Goal: Obtain resource: Download file/media

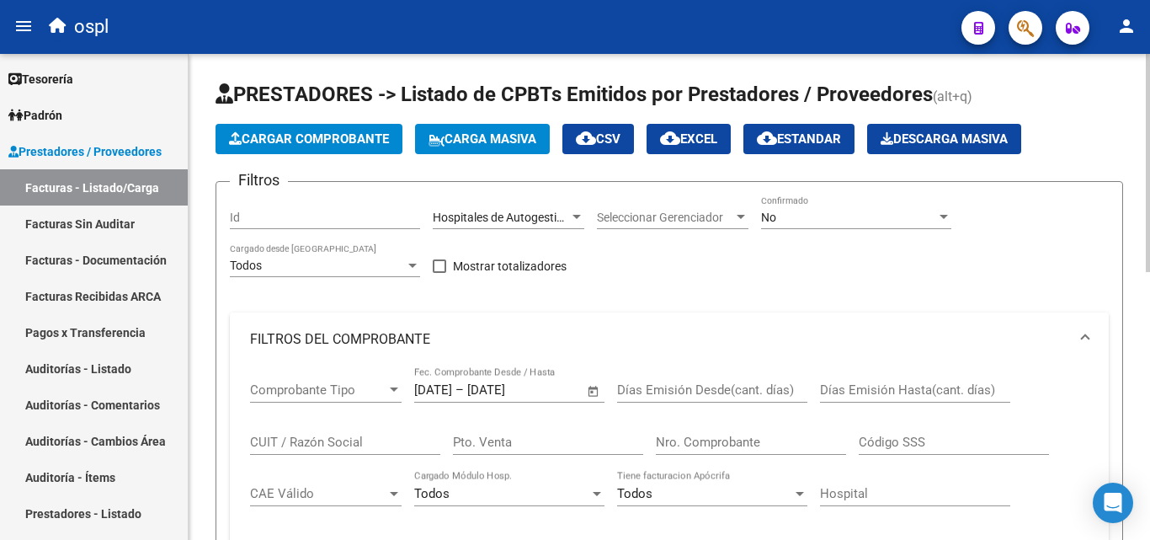
scroll to position [22, 0]
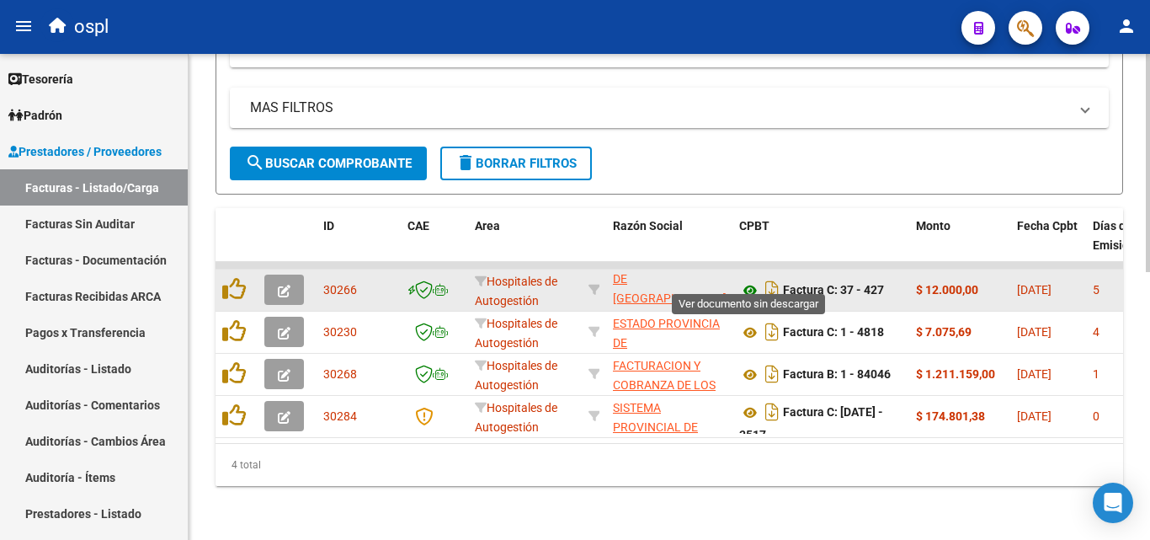
click at [756, 282] on icon at bounding box center [750, 290] width 22 height 20
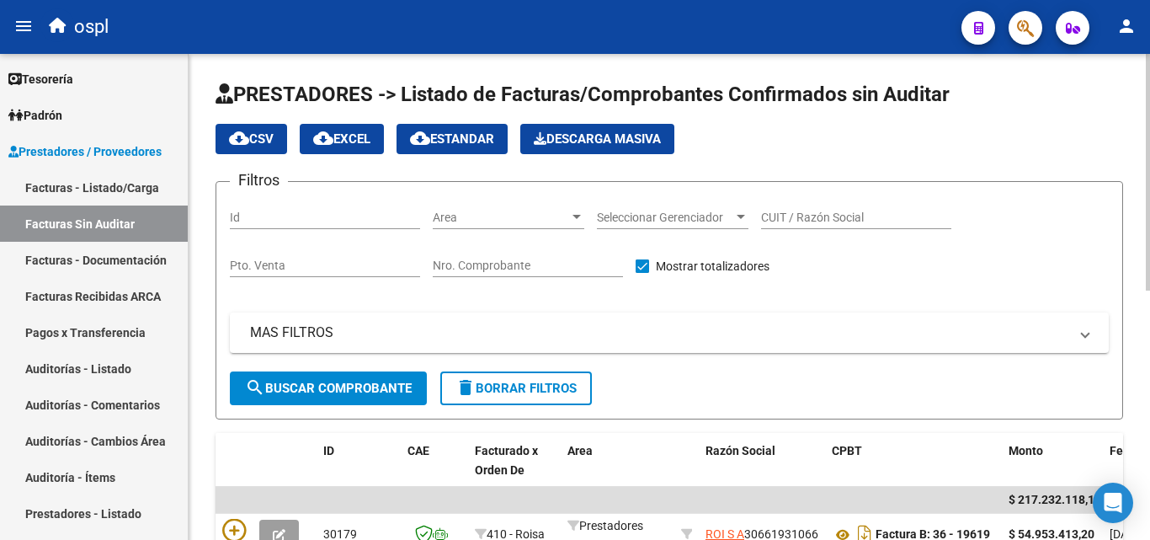
click at [551, 231] on div "Area Area" at bounding box center [509, 219] width 152 height 48
click at [567, 216] on span "Area" at bounding box center [501, 217] width 136 height 14
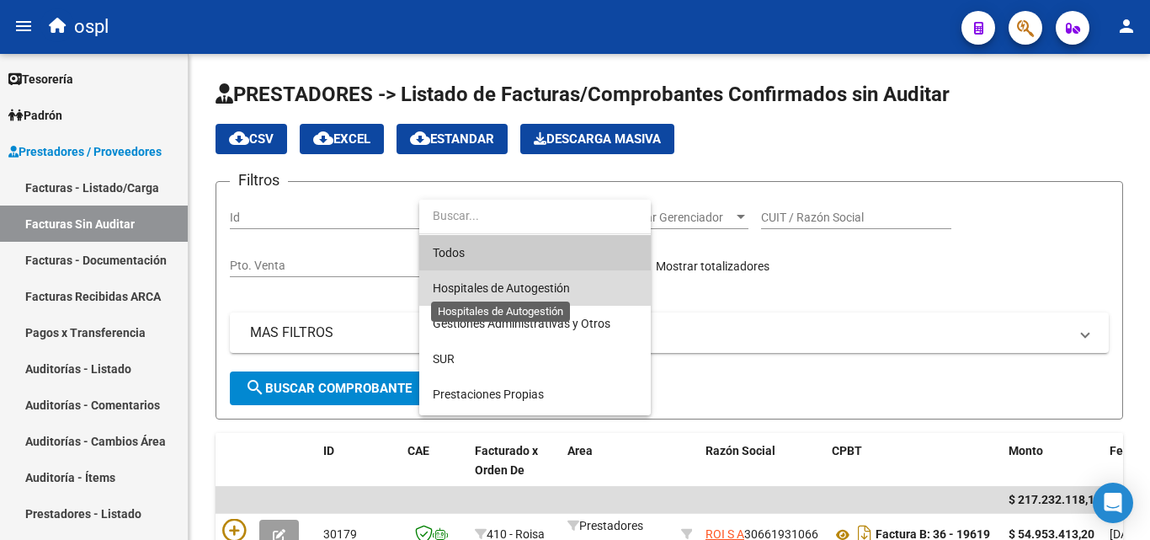
click at [509, 284] on span "Hospitales de Autogestión" at bounding box center [501, 287] width 137 height 13
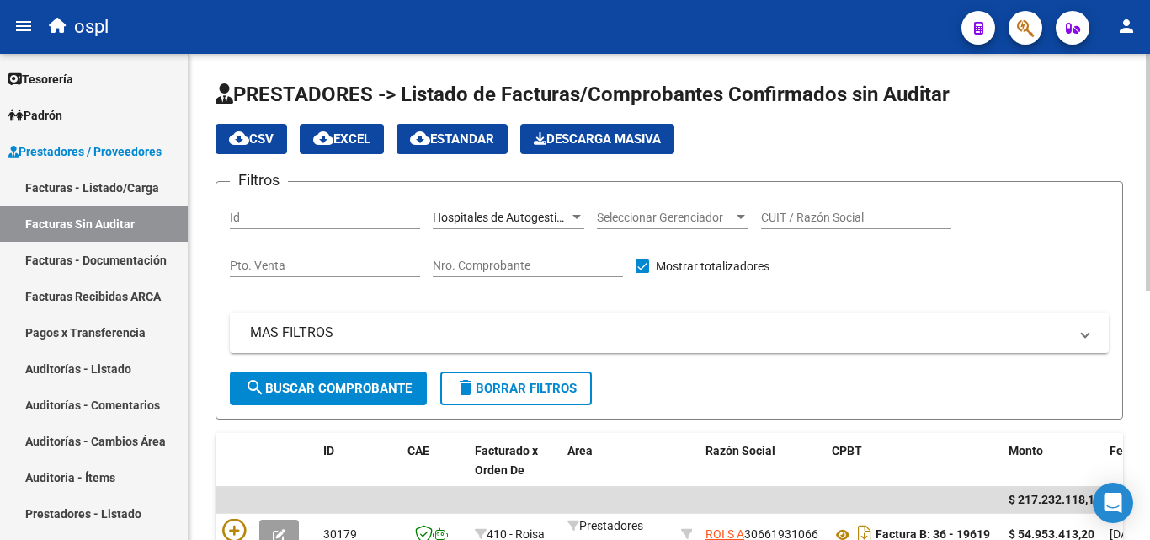
click at [420, 339] on mat-panel-title "MAS FILTROS" at bounding box center [659, 332] width 818 height 19
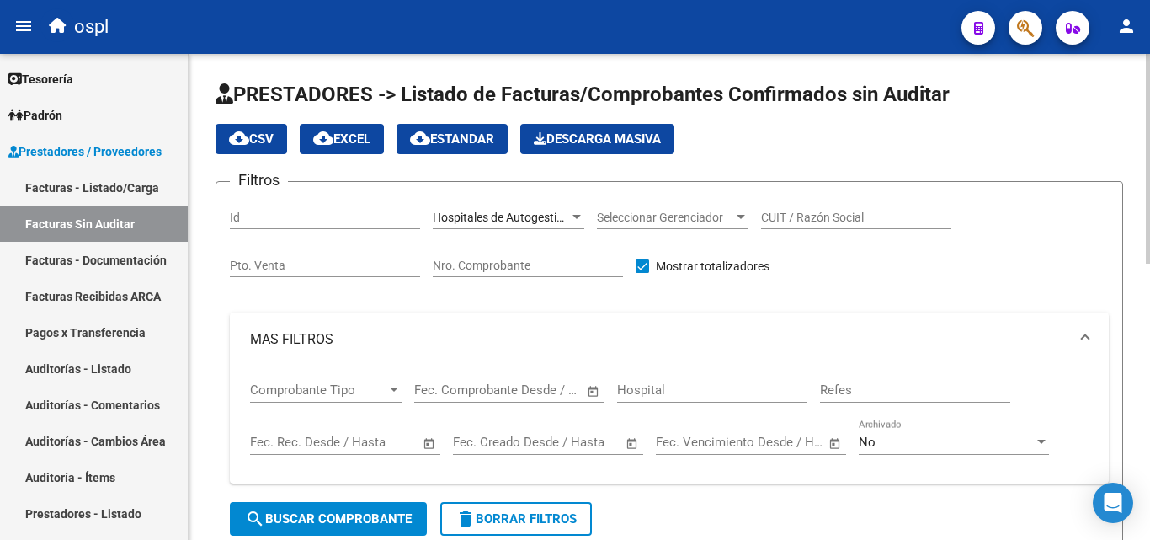
click at [600, 388] on span "Open calendar" at bounding box center [593, 390] width 40 height 40
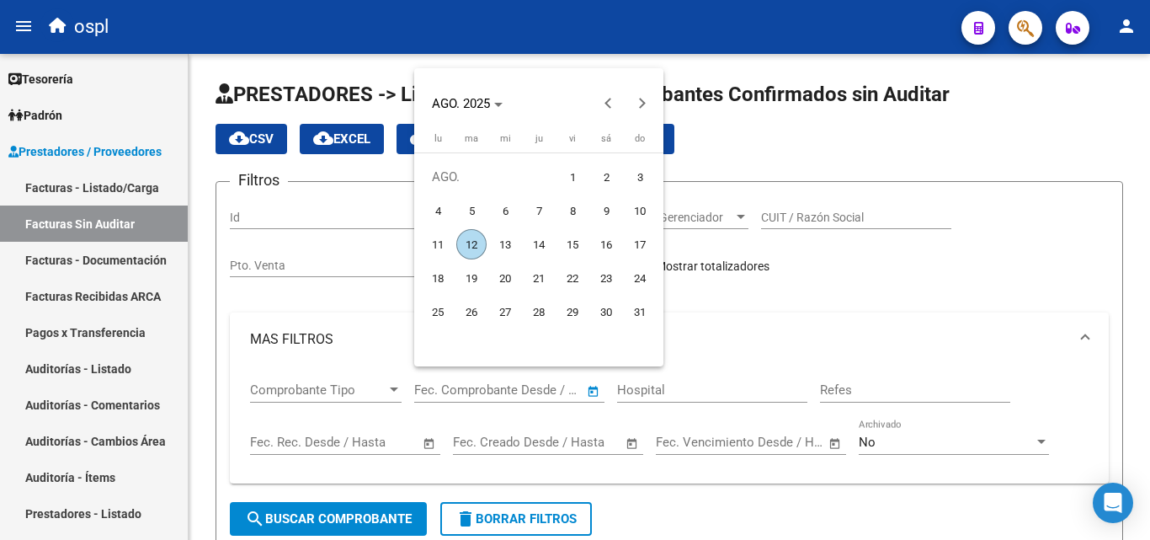
click at [563, 176] on span "1" at bounding box center [572, 177] width 30 height 30
type input "[DATE]"
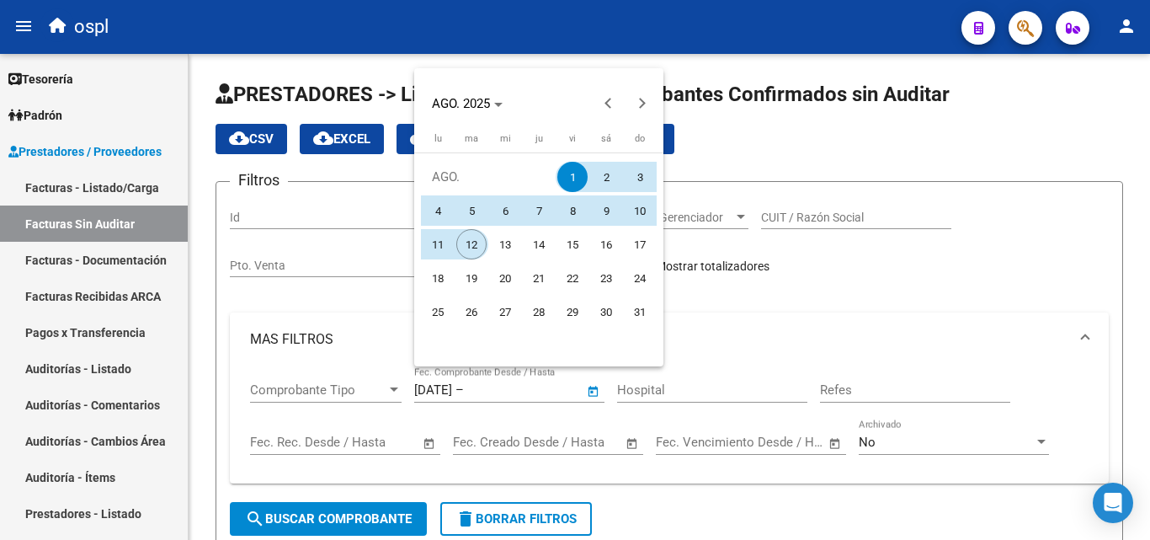
click at [474, 239] on span "12" at bounding box center [471, 244] width 30 height 30
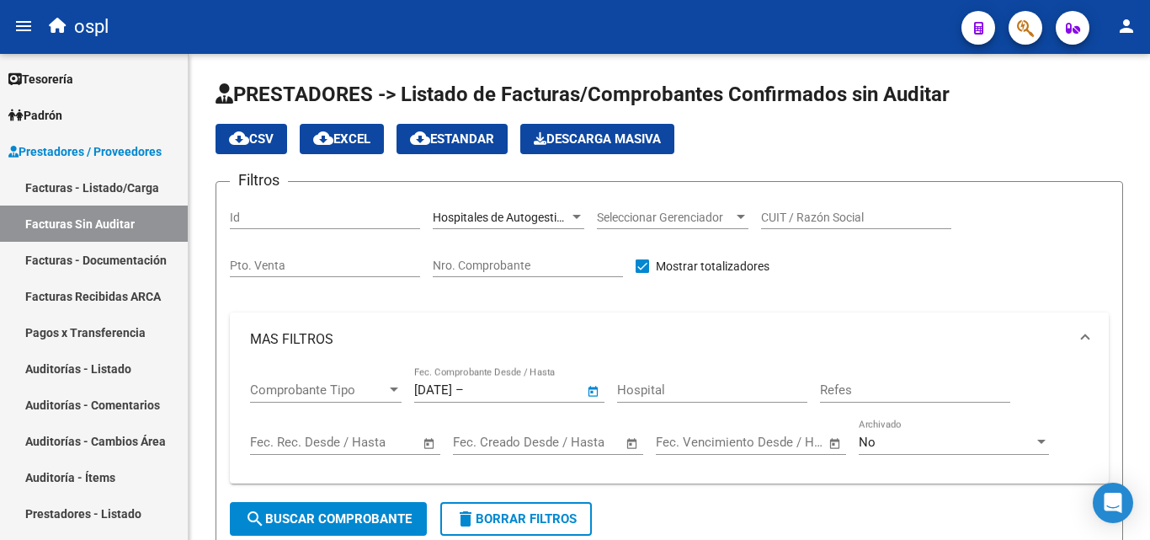
type input "[DATE]"
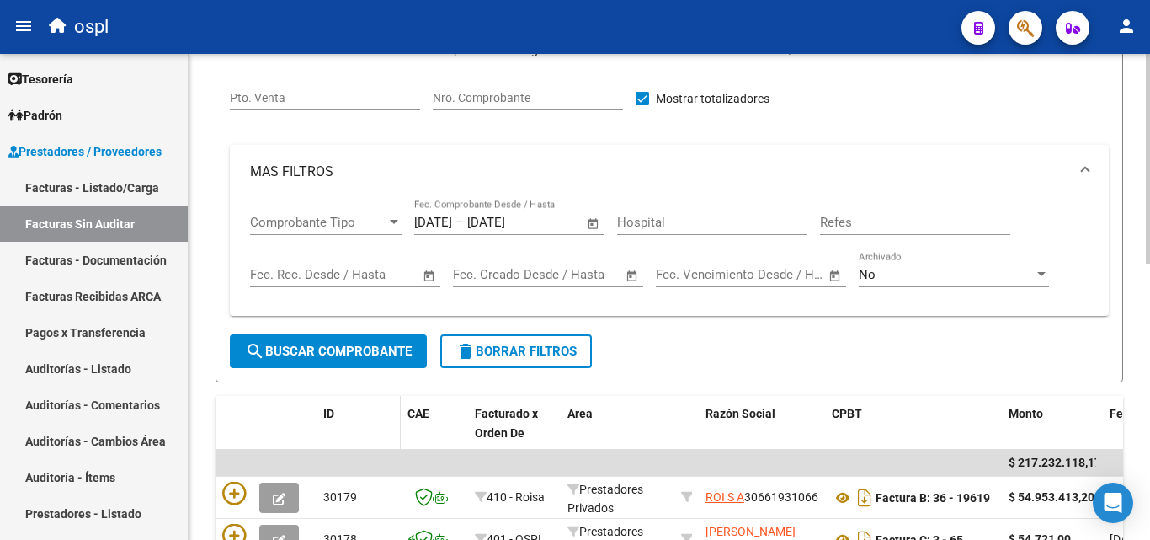
scroll to position [168, 0]
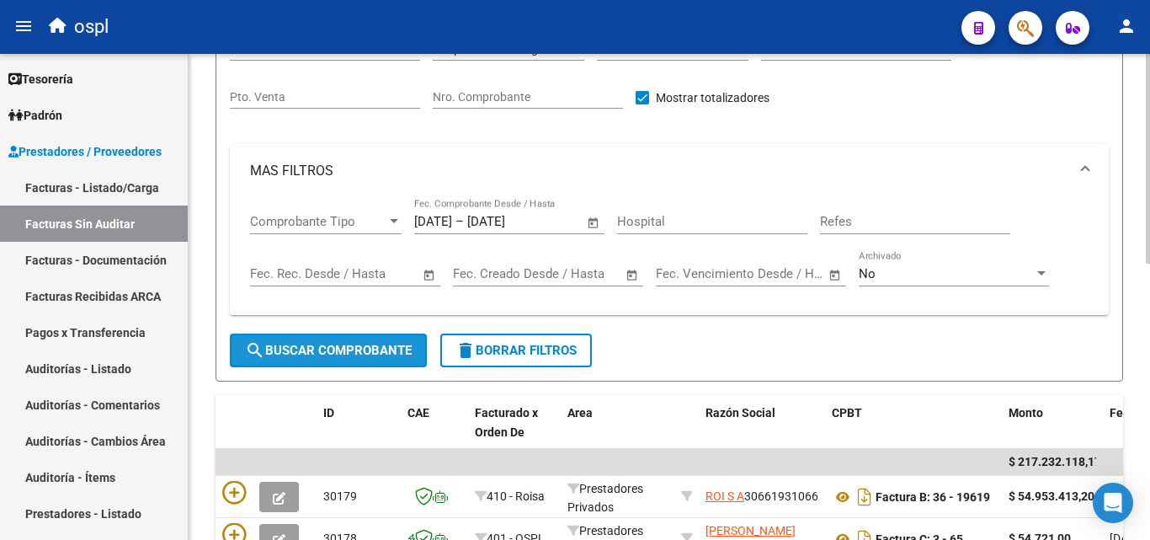
click at [371, 349] on span "search Buscar Comprobante" at bounding box center [328, 350] width 167 height 15
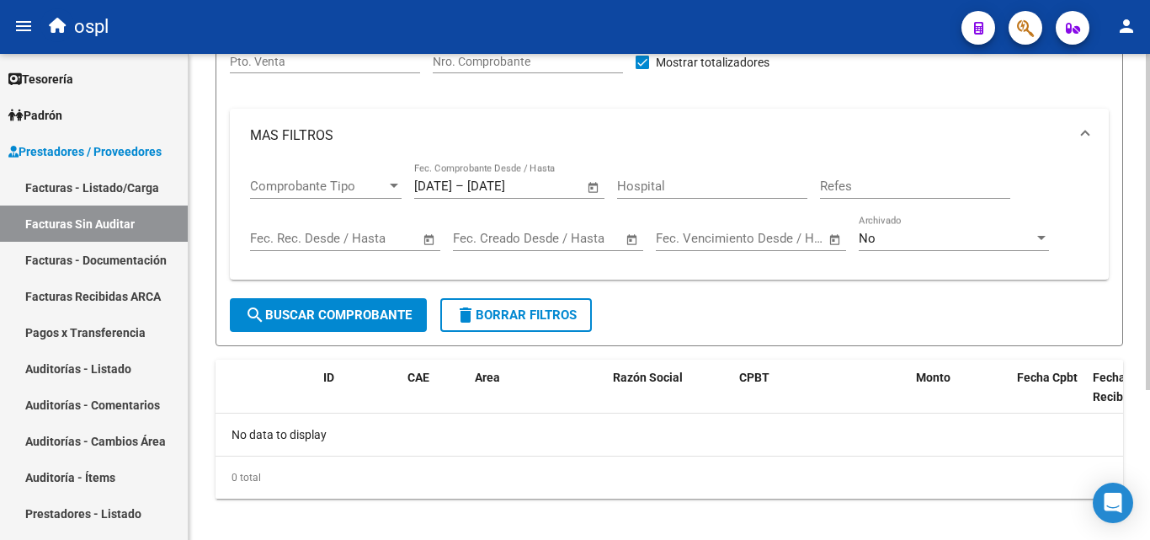
scroll to position [216, 0]
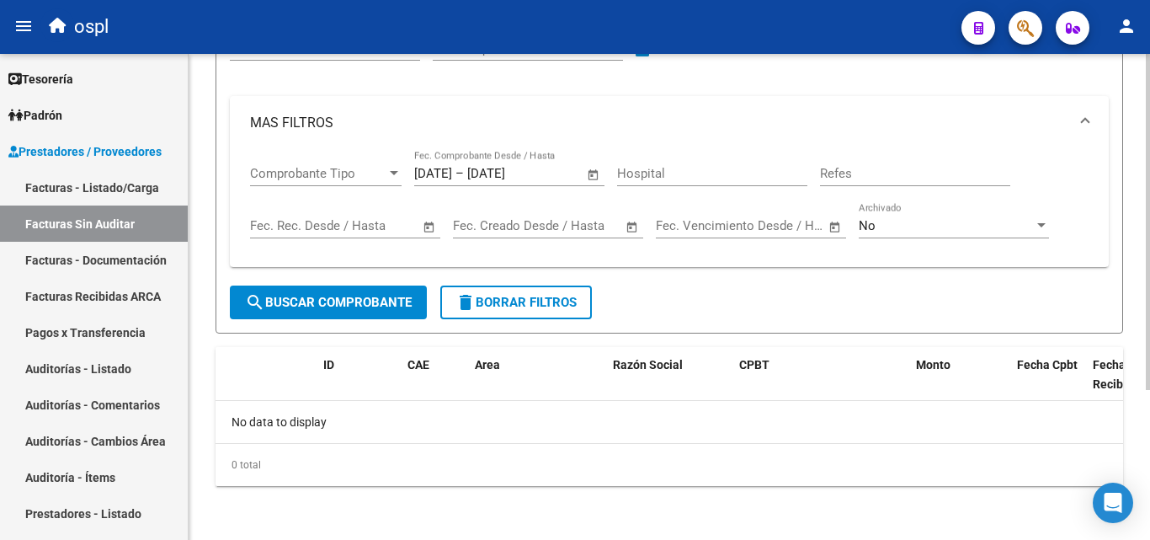
click at [381, 303] on span "search Buscar Comprobante" at bounding box center [328, 302] width 167 height 15
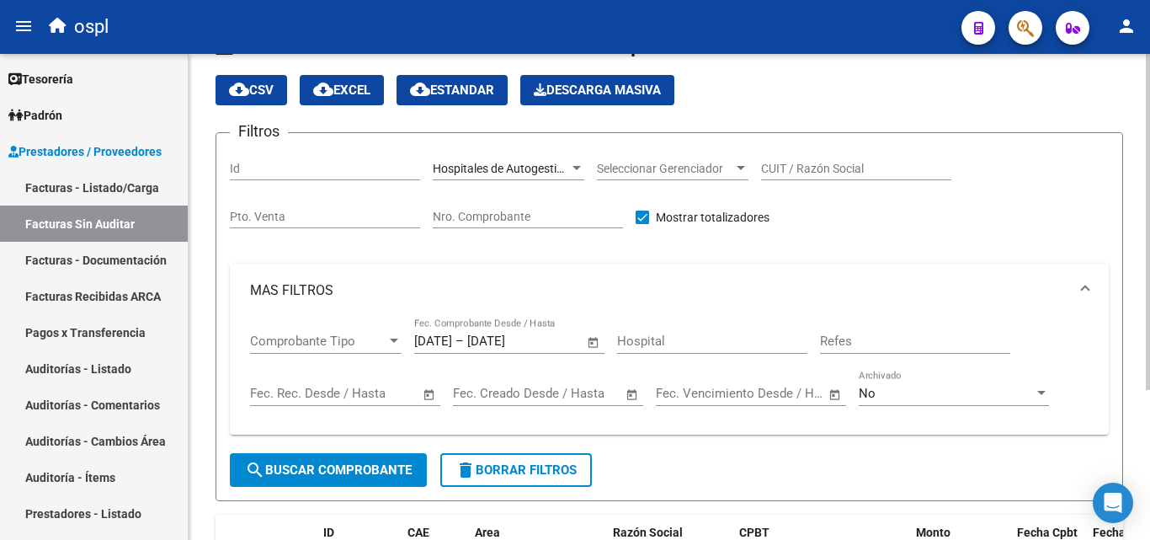
scroll to position [48, 0]
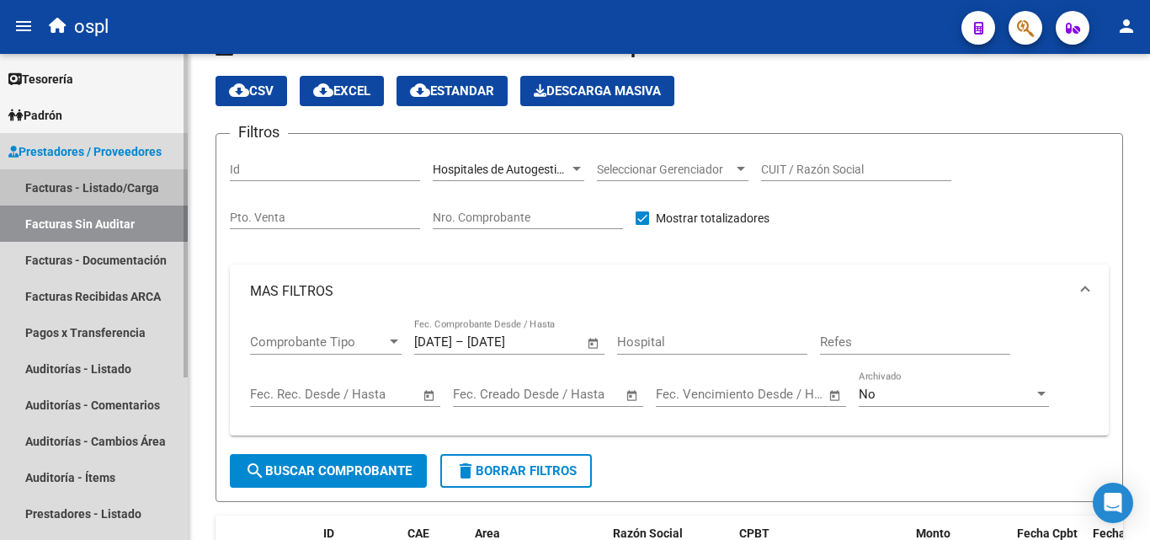
click at [104, 189] on link "Facturas - Listado/Carga" at bounding box center [94, 187] width 188 height 36
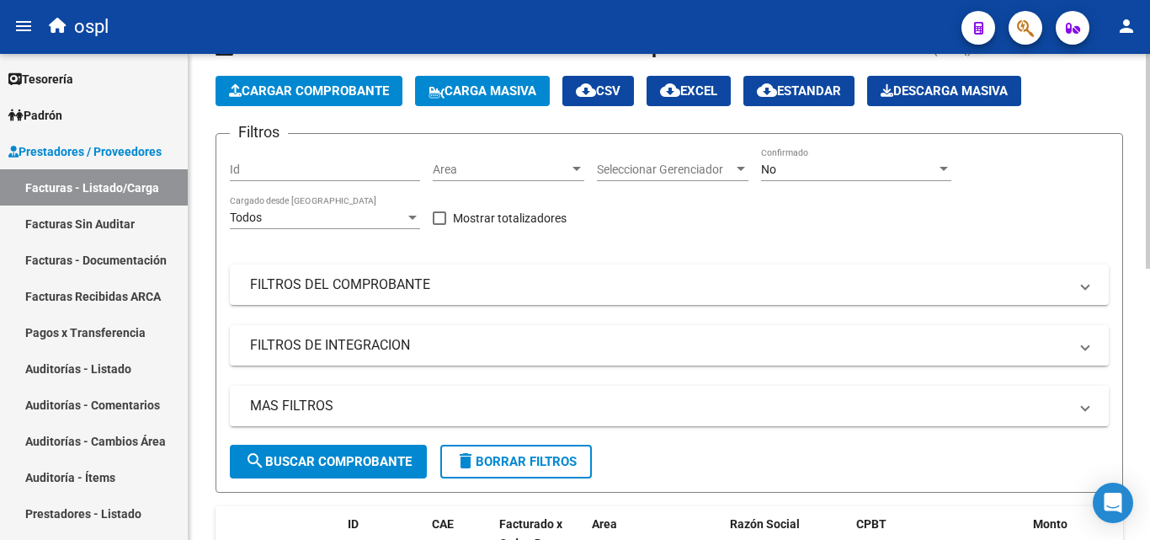
click at [521, 155] on div "Area Area" at bounding box center [509, 164] width 152 height 34
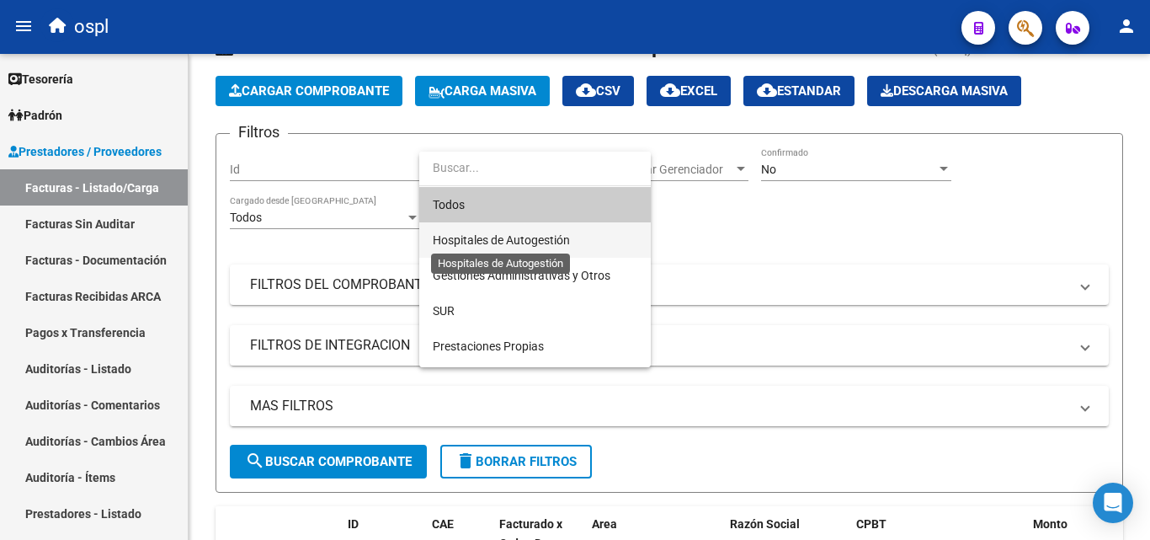
click at [541, 239] on span "Hospitales de Autogestión" at bounding box center [501, 239] width 137 height 13
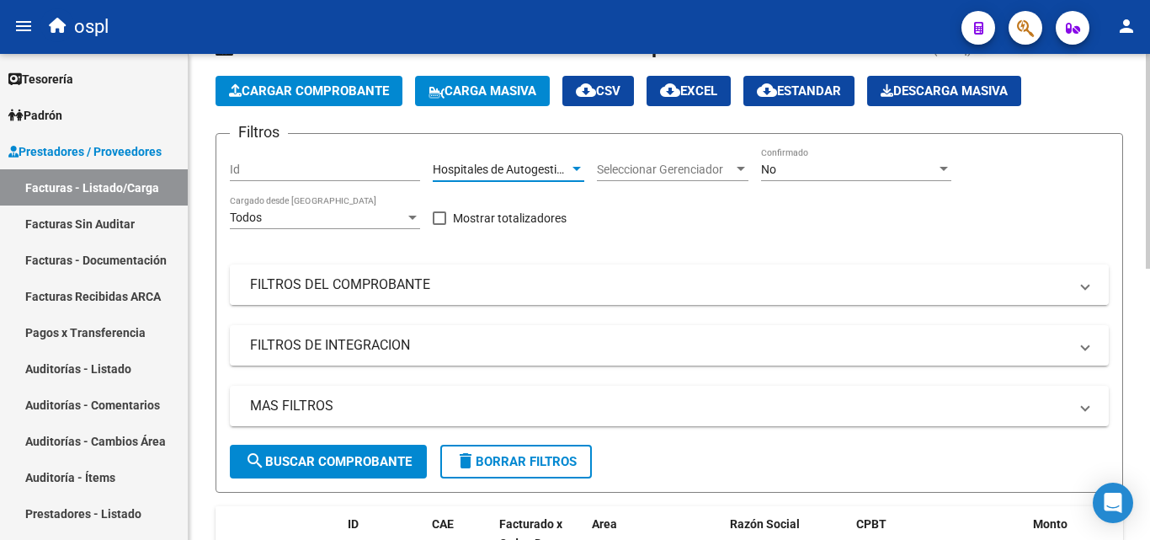
click at [420, 287] on mat-panel-title "FILTROS DEL COMPROBANTE" at bounding box center [659, 284] width 818 height 19
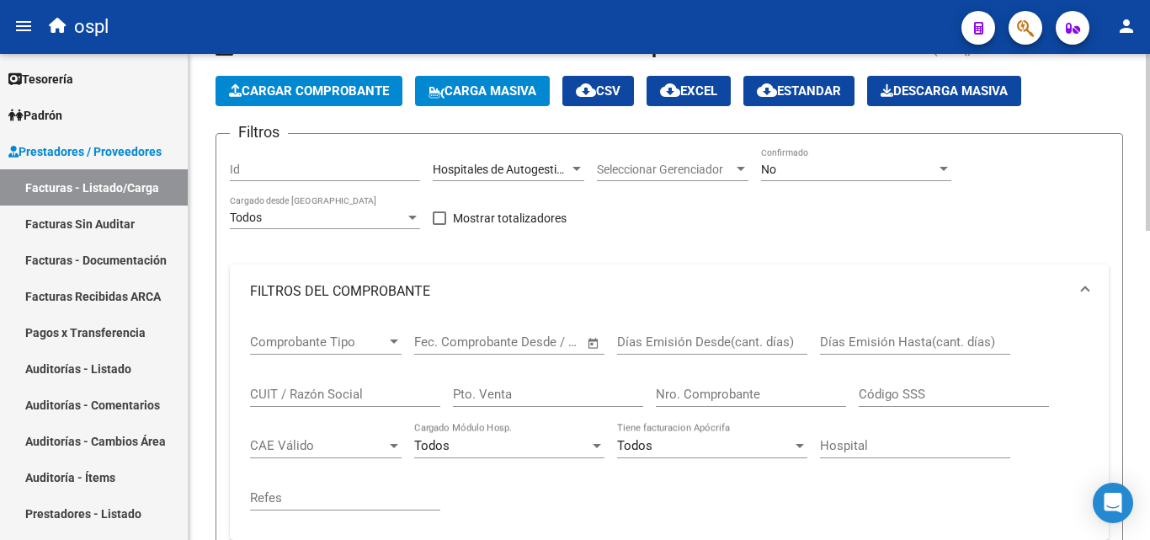
click at [597, 344] on span "Open calendar" at bounding box center [593, 342] width 40 height 40
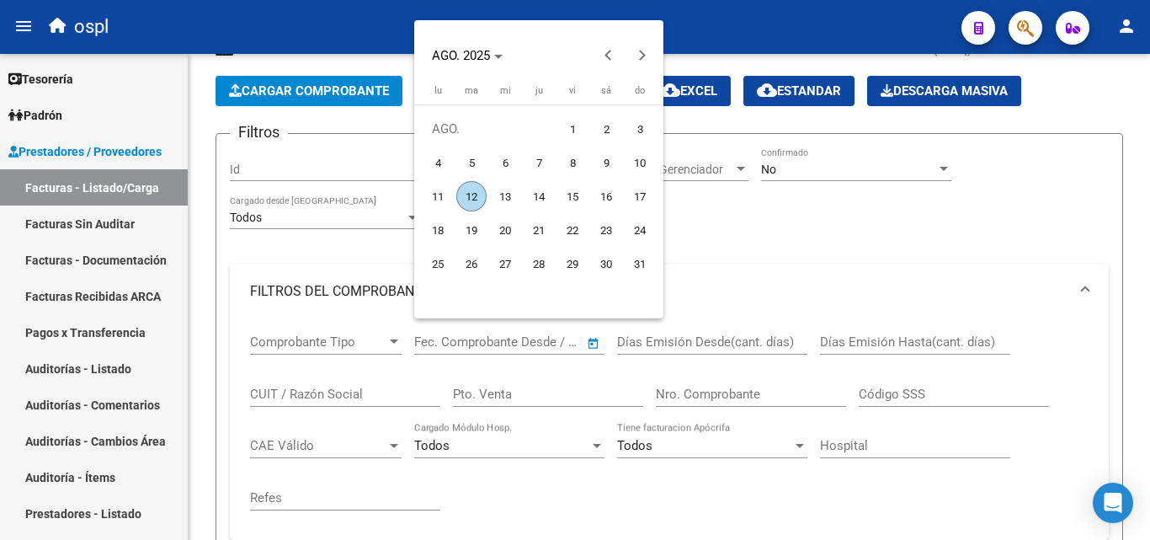
click at [569, 132] on span "1" at bounding box center [572, 129] width 30 height 30
type input "[DATE]"
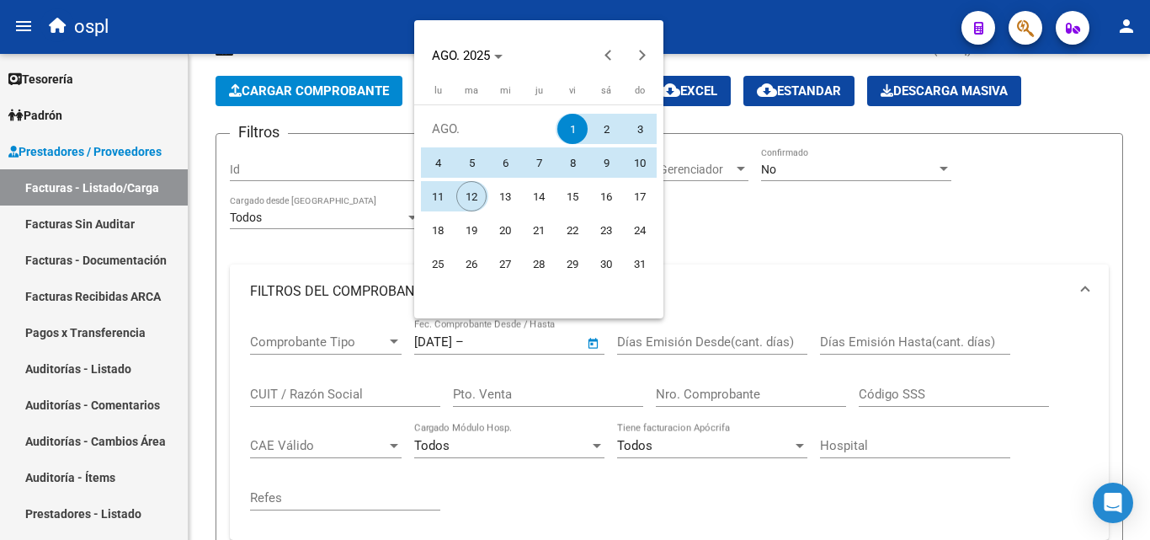
click at [466, 205] on span "12" at bounding box center [471, 196] width 30 height 30
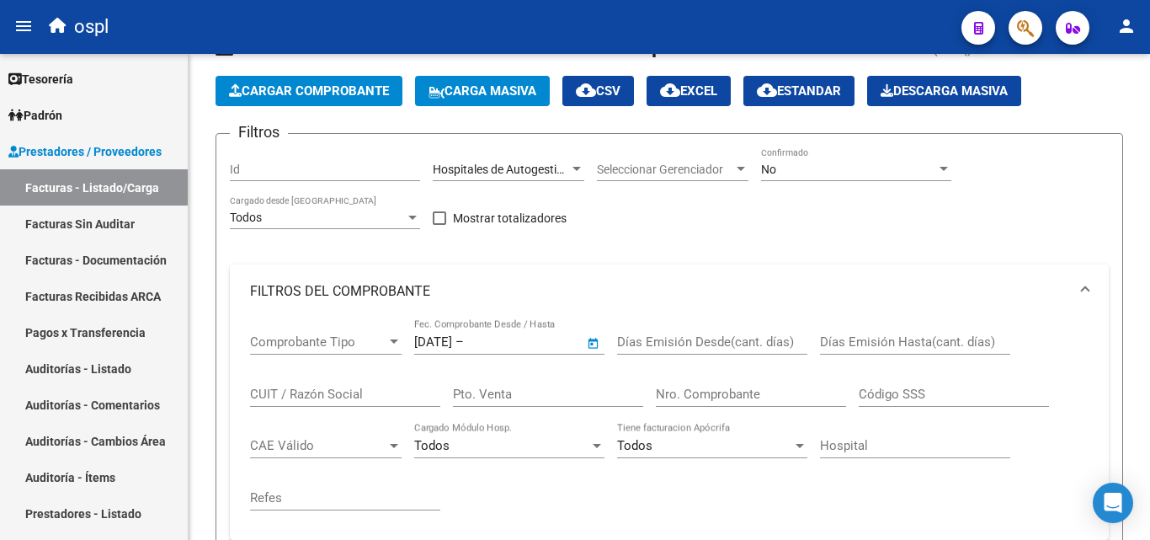
type input "[DATE]"
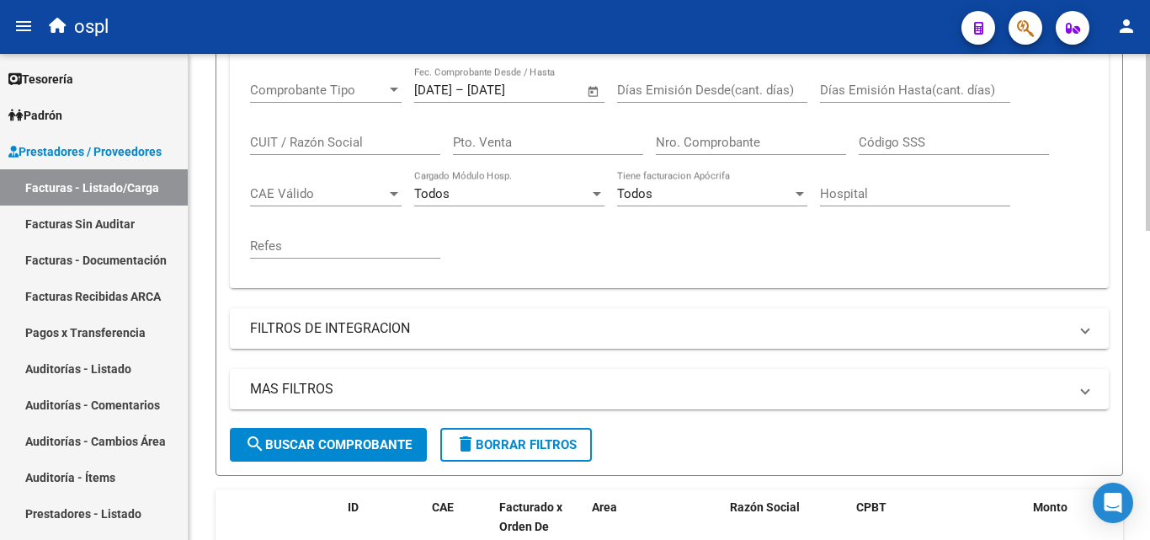
scroll to position [301, 0]
click at [356, 438] on span "search Buscar Comprobante" at bounding box center [328, 443] width 167 height 15
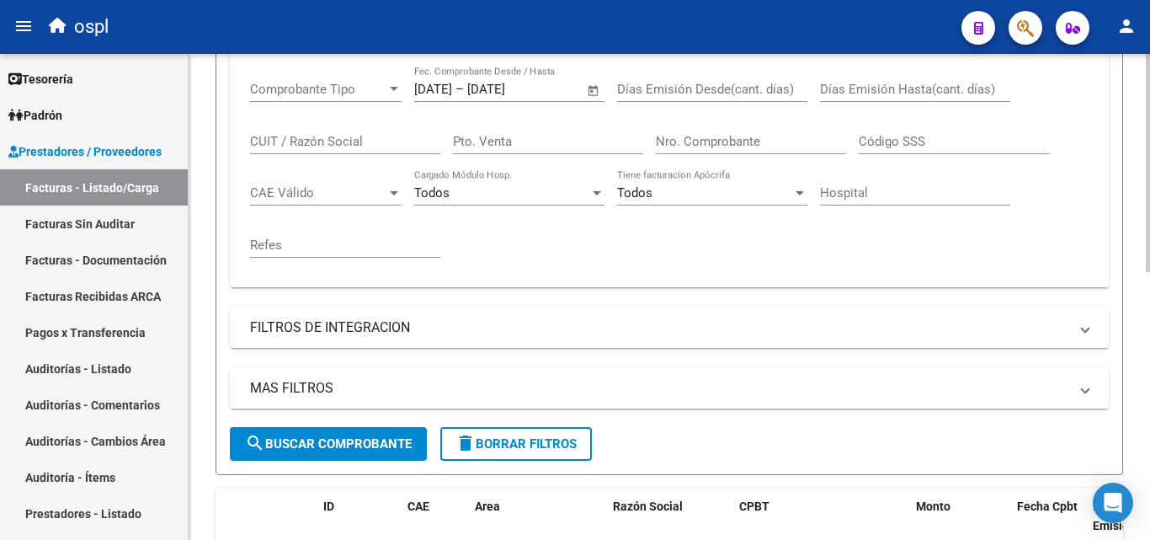
click at [406, 444] on span "search Buscar Comprobante" at bounding box center [328, 443] width 167 height 15
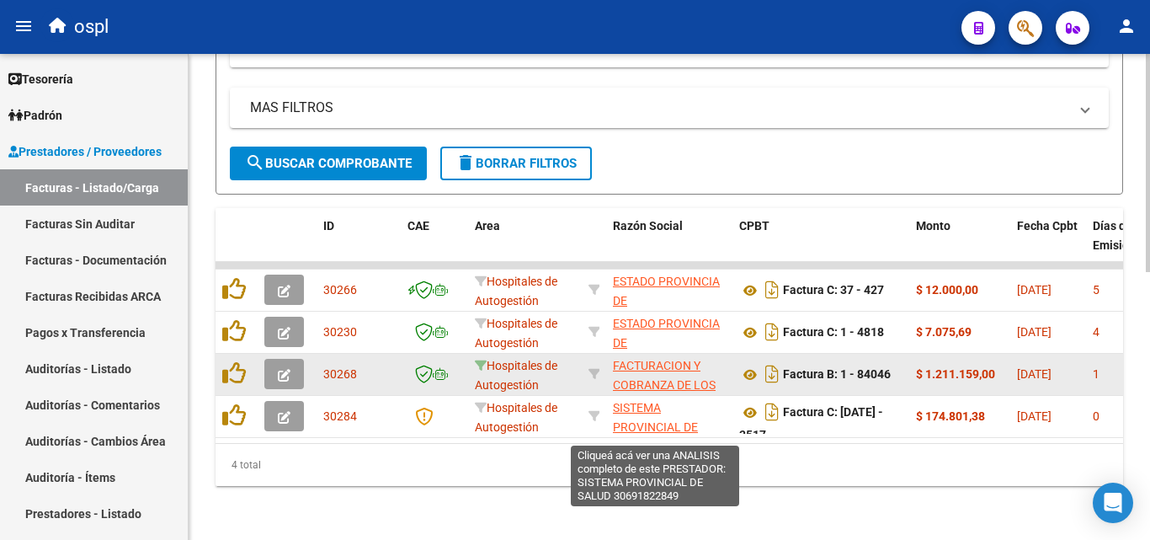
scroll to position [41, 0]
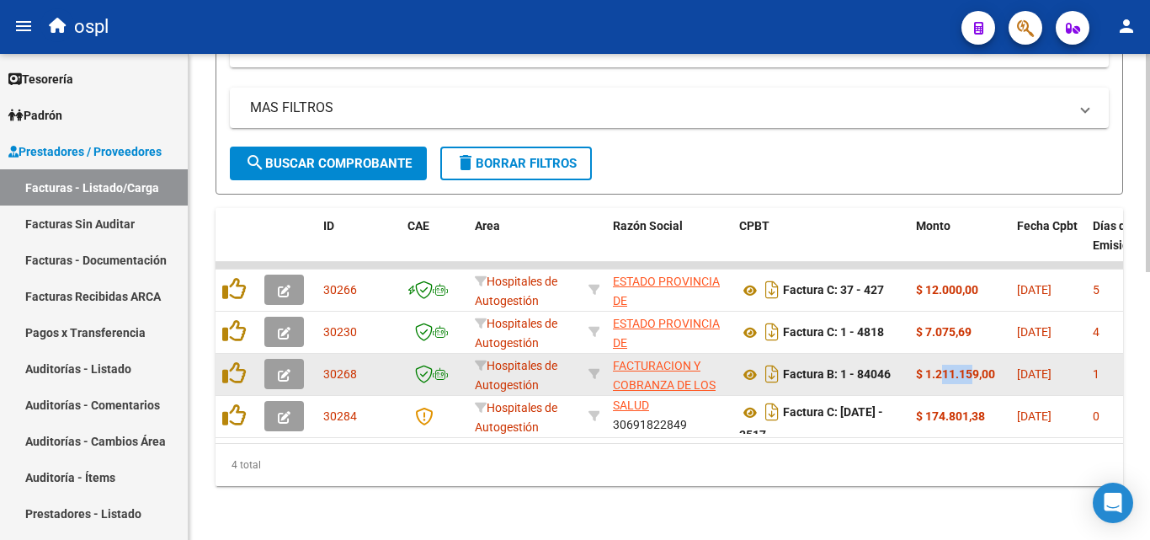
drag, startPoint x: 943, startPoint y: 354, endPoint x: 974, endPoint y: 354, distance: 31.2
click at [974, 367] on strong "$ 1.211.159,00" at bounding box center [955, 373] width 79 height 13
click at [987, 367] on strong "$ 1.211.159,00" at bounding box center [955, 373] width 79 height 13
drag, startPoint x: 968, startPoint y: 364, endPoint x: 934, endPoint y: 363, distance: 34.5
click at [943, 367] on strong "$ 1.211.159,00" at bounding box center [955, 373] width 79 height 13
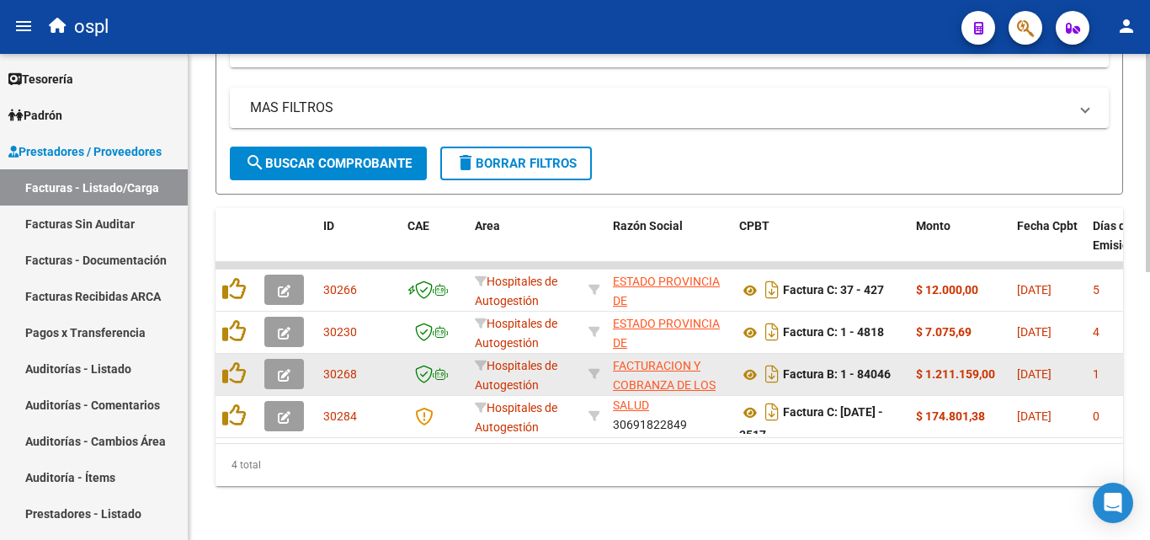
click at [932, 367] on strong "$ 1.211.159,00" at bounding box center [955, 373] width 79 height 13
drag, startPoint x: 927, startPoint y: 358, endPoint x: 985, endPoint y: 355, distance: 58.1
click at [984, 367] on strong "$ 1.211.159,00" at bounding box center [955, 373] width 79 height 13
click at [987, 367] on strong "$ 1.211.159,00" at bounding box center [955, 373] width 79 height 13
drag, startPoint x: 987, startPoint y: 355, endPoint x: 921, endPoint y: 364, distance: 66.2
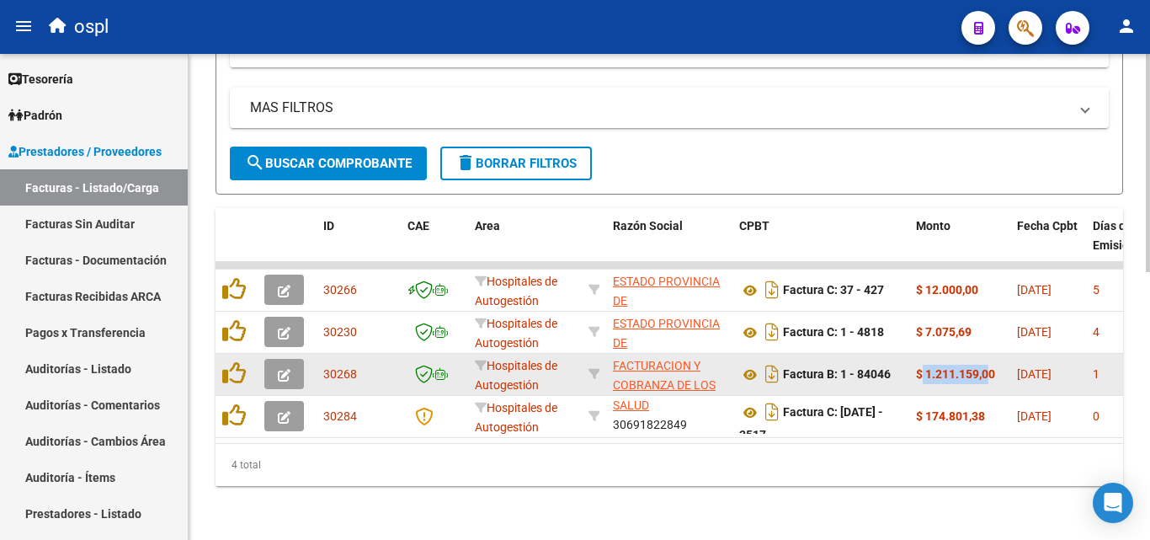
click at [921, 367] on strong "$ 1.211.159,00" at bounding box center [955, 373] width 79 height 13
click at [993, 367] on strong "$ 1.211.159,00" at bounding box center [955, 373] width 79 height 13
click at [961, 367] on strong "$ 1.211.159,00" at bounding box center [955, 373] width 79 height 13
click at [756, 365] on icon at bounding box center [750, 375] width 22 height 20
